Goal: Use online tool/utility

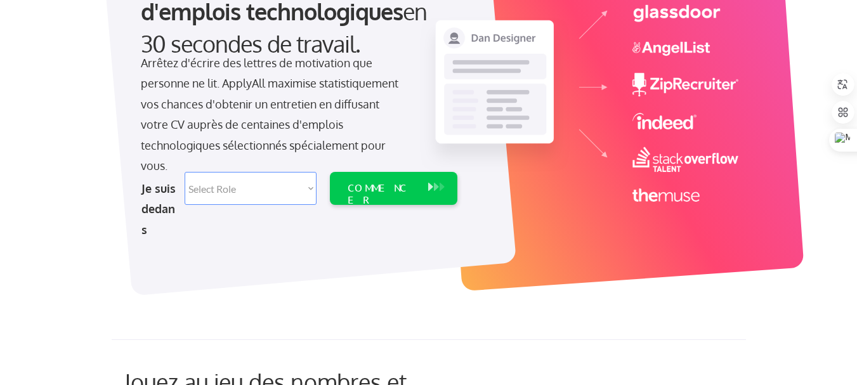
scroll to position [190, 0]
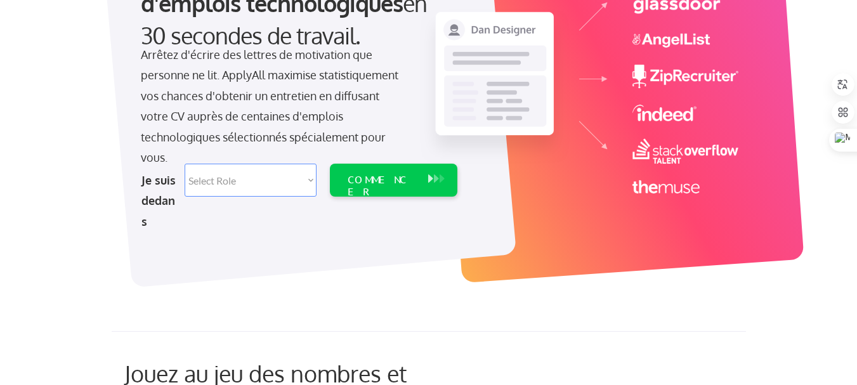
click at [311, 173] on select "Select Role Ingénierie logicielle Gestion de produits Réussite client Ventes Co…" at bounding box center [251, 180] width 132 height 33
select select ""technical_project_program_mgmt""
click at [185, 164] on select "Select Role Ingénierie logicielle Gestion de produits Réussite client Ventes Co…" at bounding box center [251, 180] width 132 height 33
select select ""technical_project_program_mgmt""
click at [403, 177] on font "COMMENCER" at bounding box center [377, 185] width 59 height 25
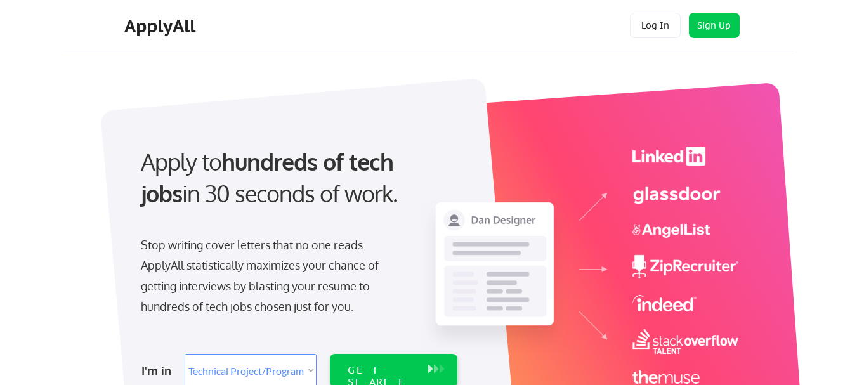
select select ""technical_project_program_mgmt""
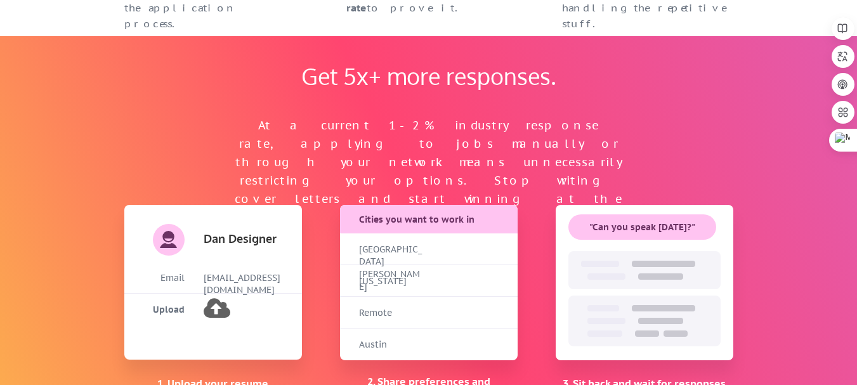
scroll to position [824, 0]
